Goal: Task Accomplishment & Management: Use online tool/utility

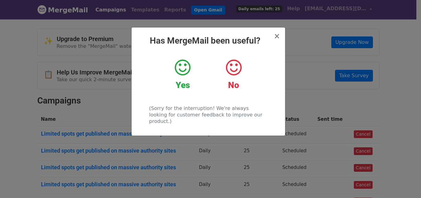
click at [288, 37] on div "× Has MergeMail been useful? Yes No (Sorry for the interruption! We're always l…" at bounding box center [210, 108] width 421 height 179
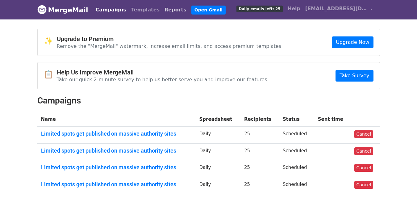
click at [162, 10] on link "Reports" at bounding box center [175, 10] width 27 height 12
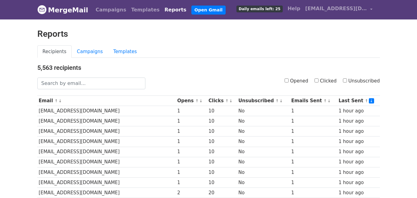
click at [318, 81] on input "Clicked" at bounding box center [316, 80] width 4 height 4
checkbox input "true"
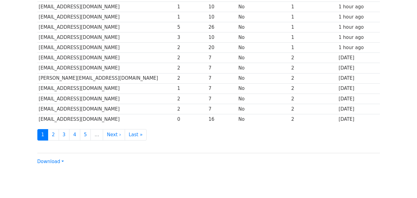
scroll to position [305, 0]
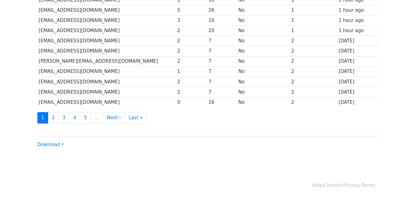
click at [61, 147] on div "Download CSV Excel" at bounding box center [208, 142] width 342 height 12
click at [56, 140] on div "Download CSV Excel" at bounding box center [208, 142] width 342 height 12
click at [56, 141] on div "Download CSV Excel" at bounding box center [208, 142] width 342 height 12
click at [58, 147] on link "Download" at bounding box center [50, 145] width 27 height 6
click at [58, 155] on link "CSV" at bounding box center [62, 156] width 49 height 10
